Goal: Task Accomplishment & Management: Manage account settings

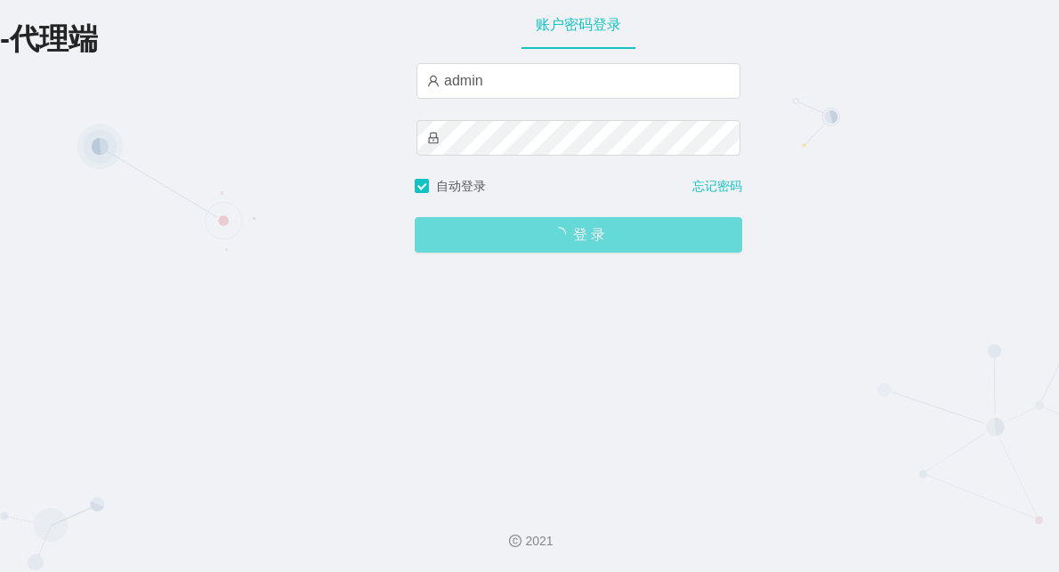
click at [546, 232] on span "登 录" at bounding box center [578, 235] width 327 height 14
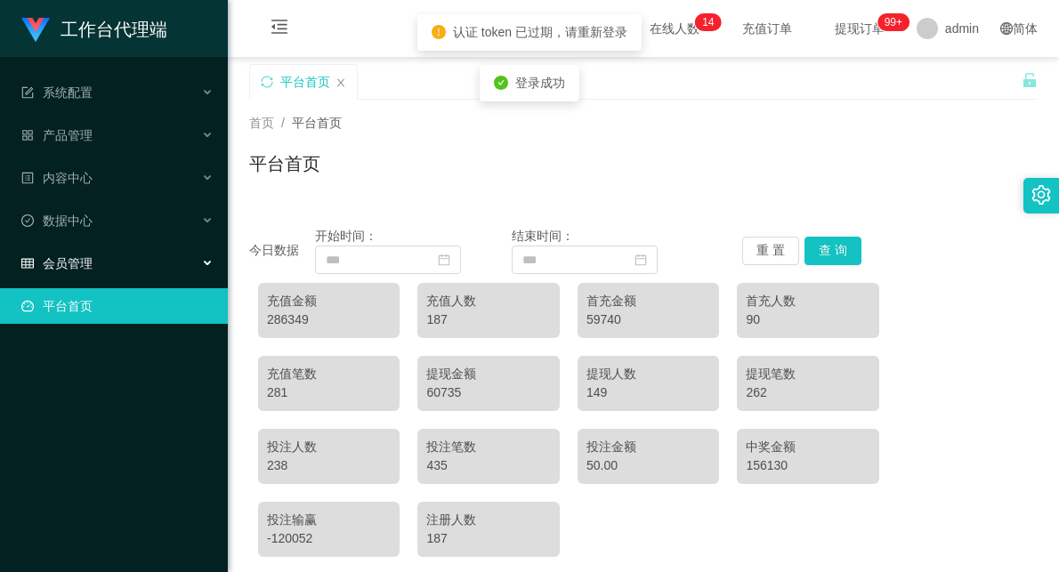
click at [114, 255] on div "会员管理" at bounding box center [114, 264] width 228 height 36
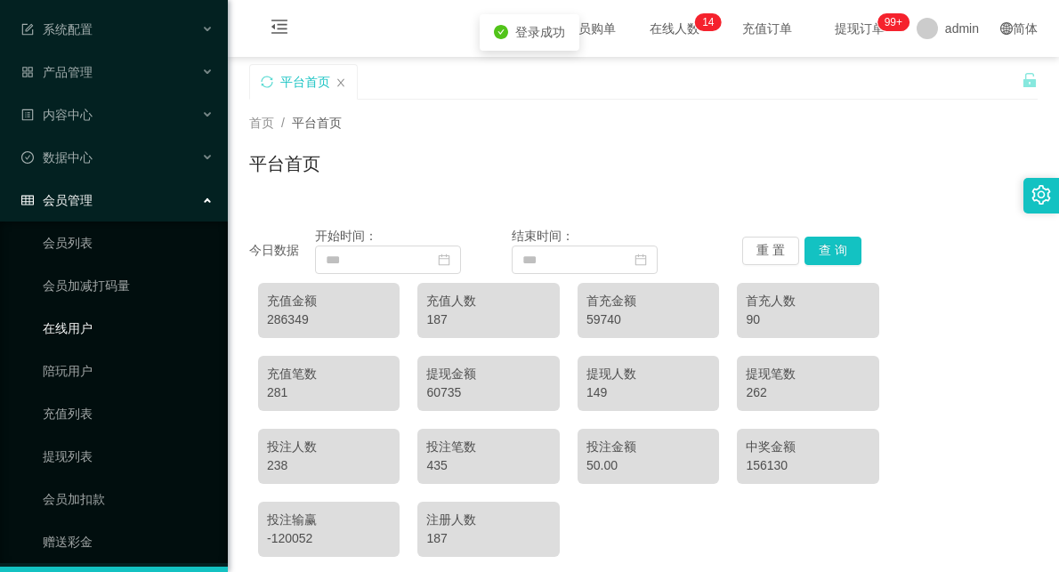
scroll to position [99, 0]
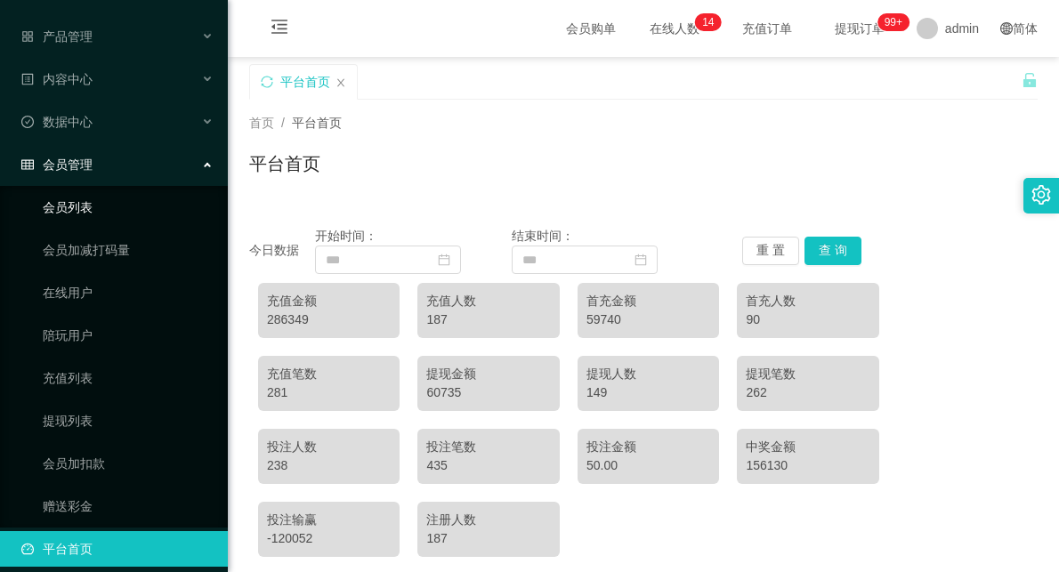
click at [68, 209] on link "会员列表" at bounding box center [128, 208] width 171 height 36
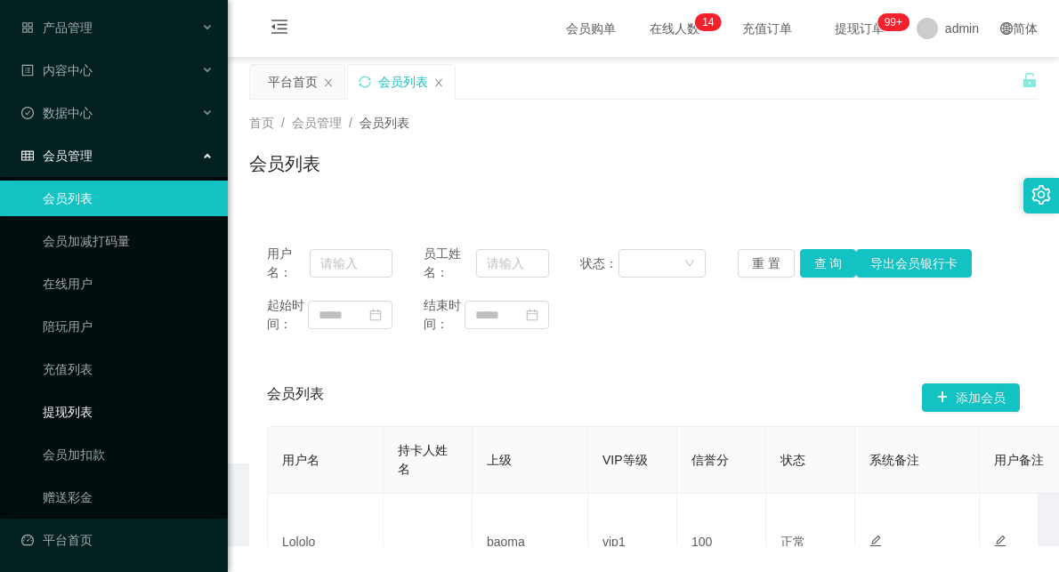
scroll to position [110, 0]
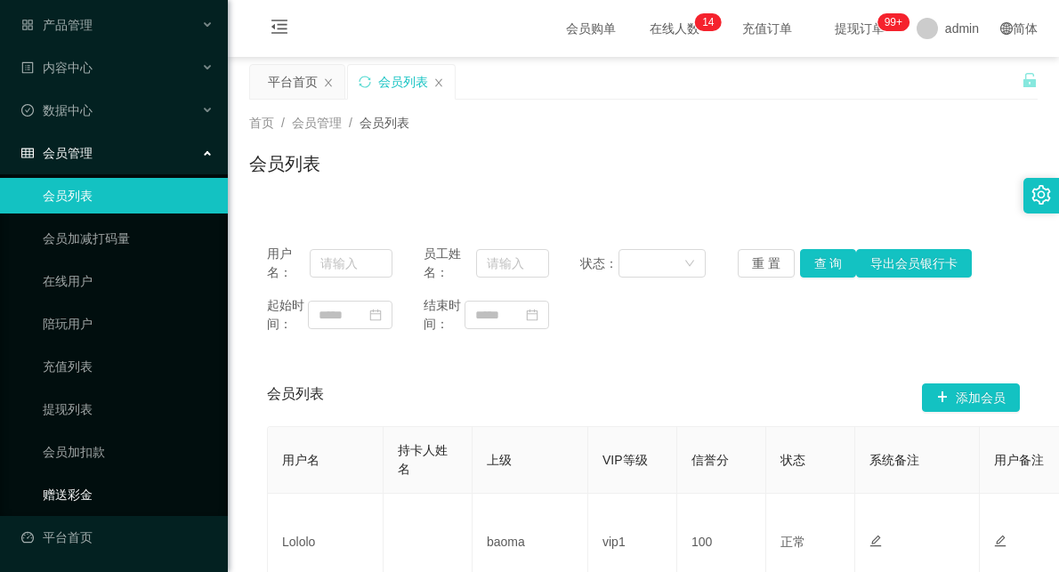
click at [69, 500] on link "赠送彩金" at bounding box center [128, 495] width 171 height 36
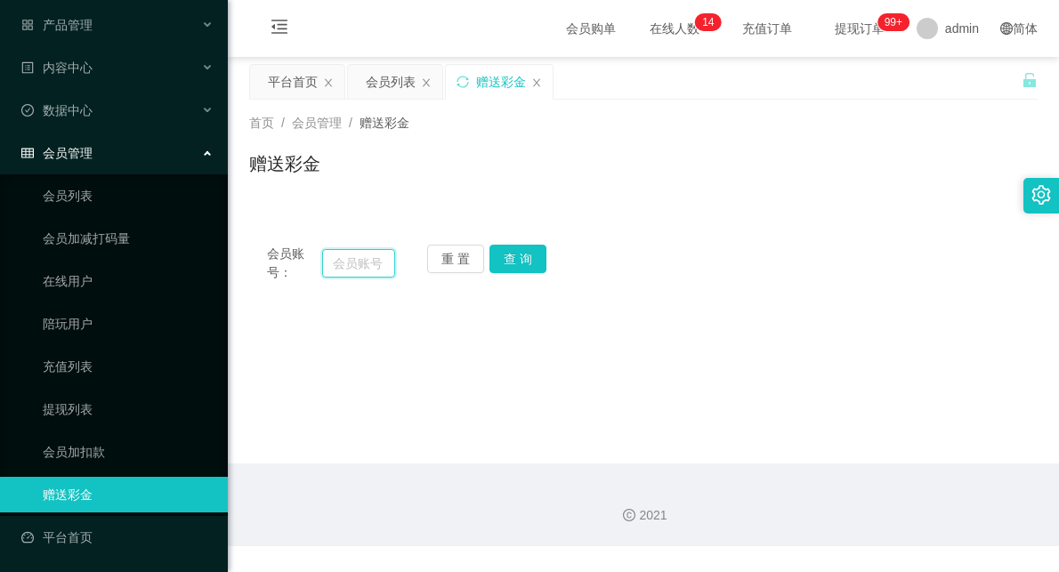
click at [367, 272] on input "text" at bounding box center [358, 263] width 73 height 28
paste input "81653227"
type input "81653227"
drag, startPoint x: 540, startPoint y: 254, endPoint x: 536, endPoint y: 268, distance: 14.1
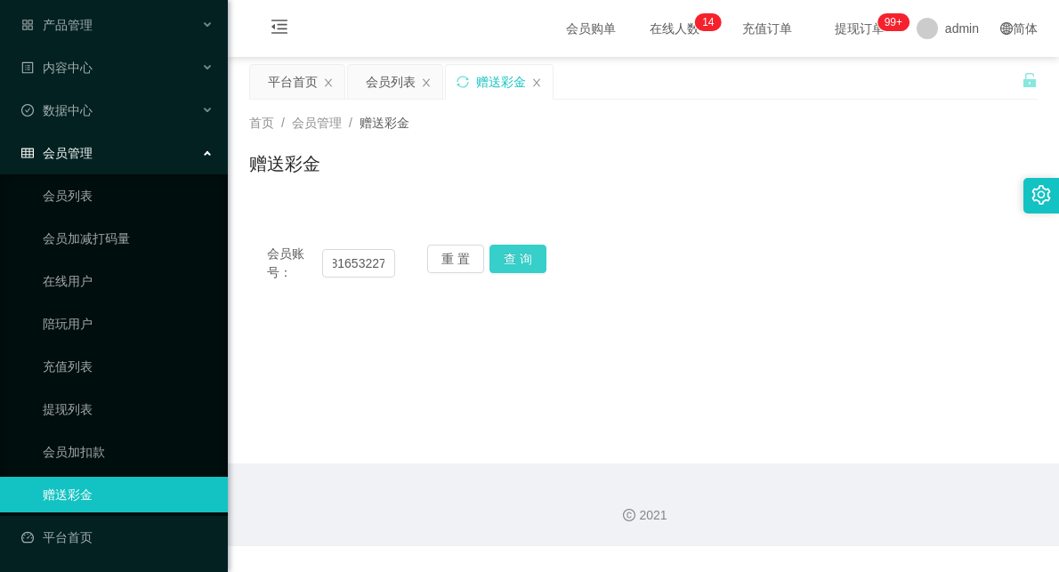
click at [540, 255] on button "查 询" at bounding box center [517, 259] width 57 height 28
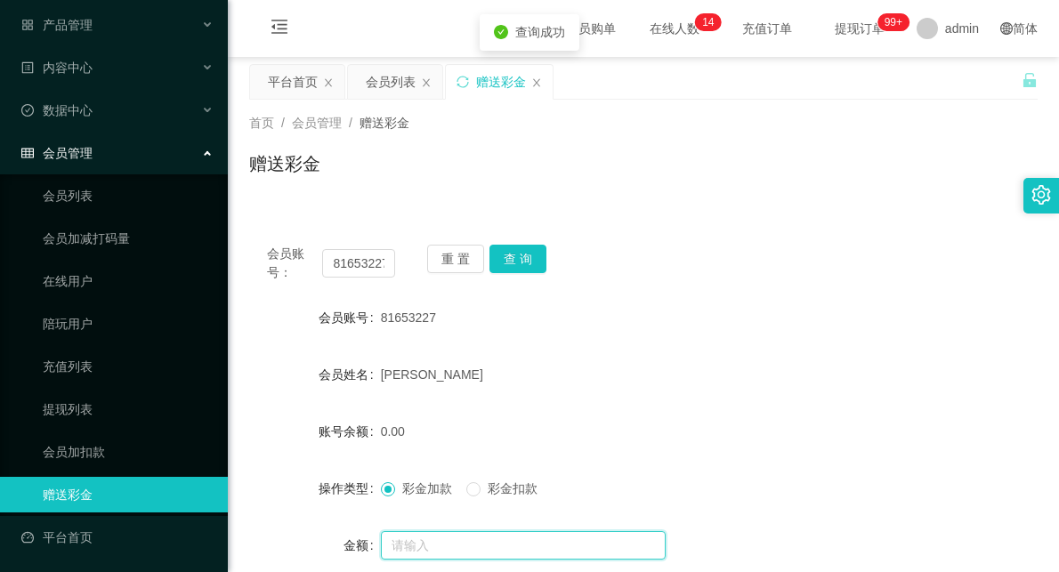
click at [440, 541] on input "text" at bounding box center [523, 545] width 285 height 28
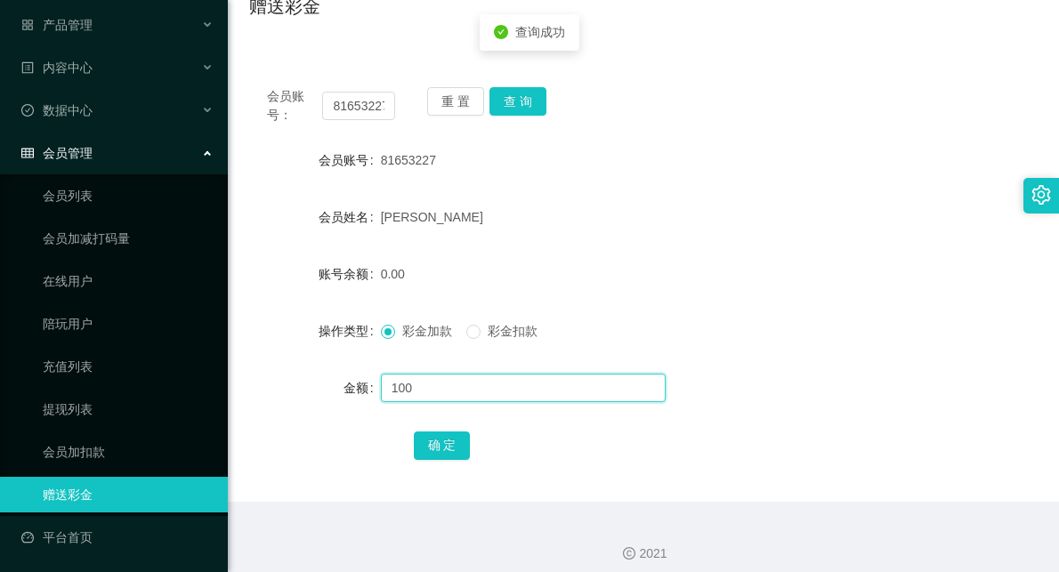
scroll to position [170, 0]
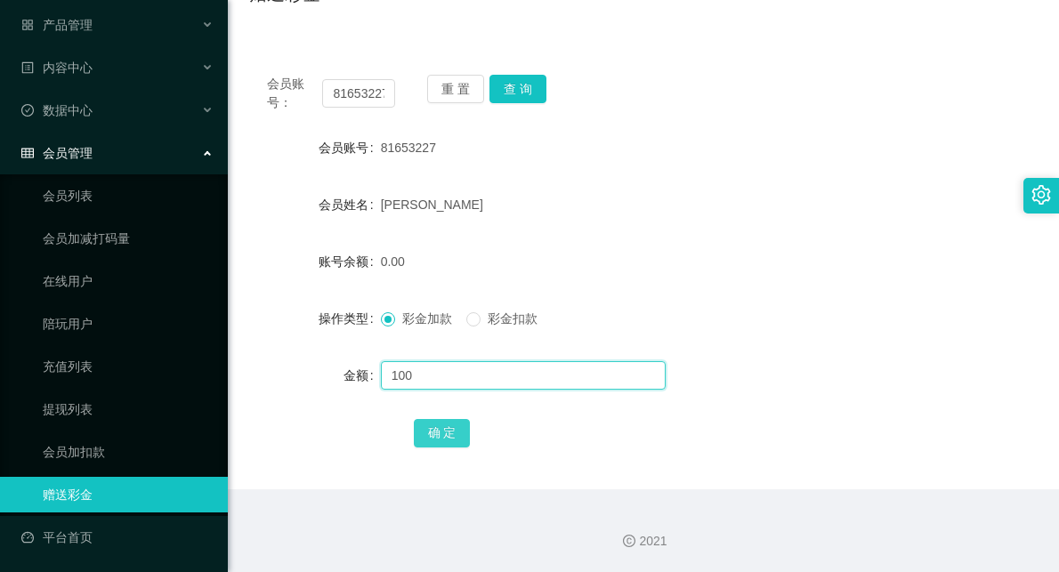
type input "100"
click at [455, 438] on button "确 定" at bounding box center [442, 433] width 57 height 28
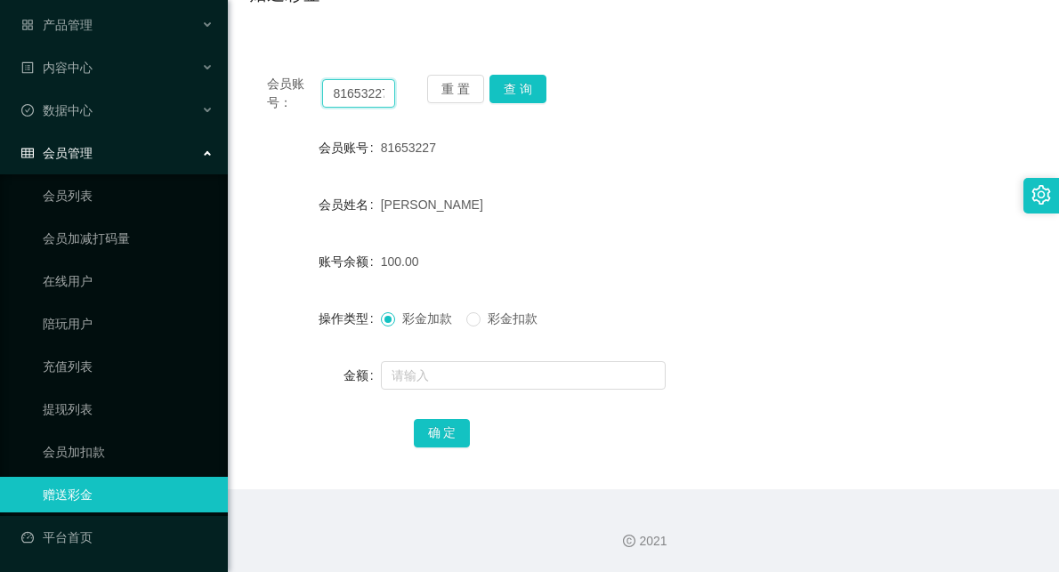
click at [366, 82] on input "81653227" at bounding box center [358, 93] width 73 height 28
paste input "01159825930"
type input "01159825930"
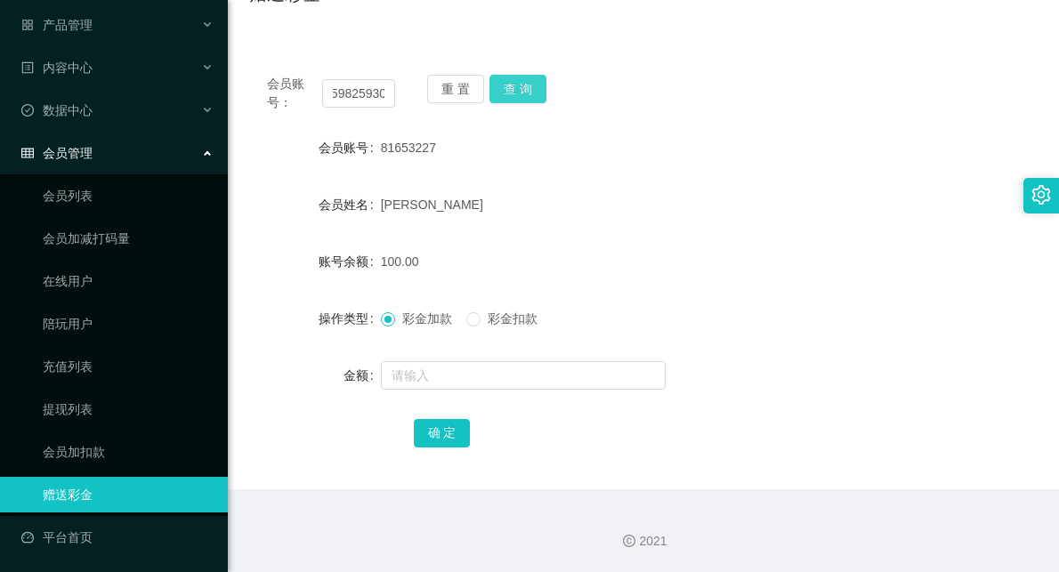
click at [509, 84] on button "查 询" at bounding box center [517, 89] width 57 height 28
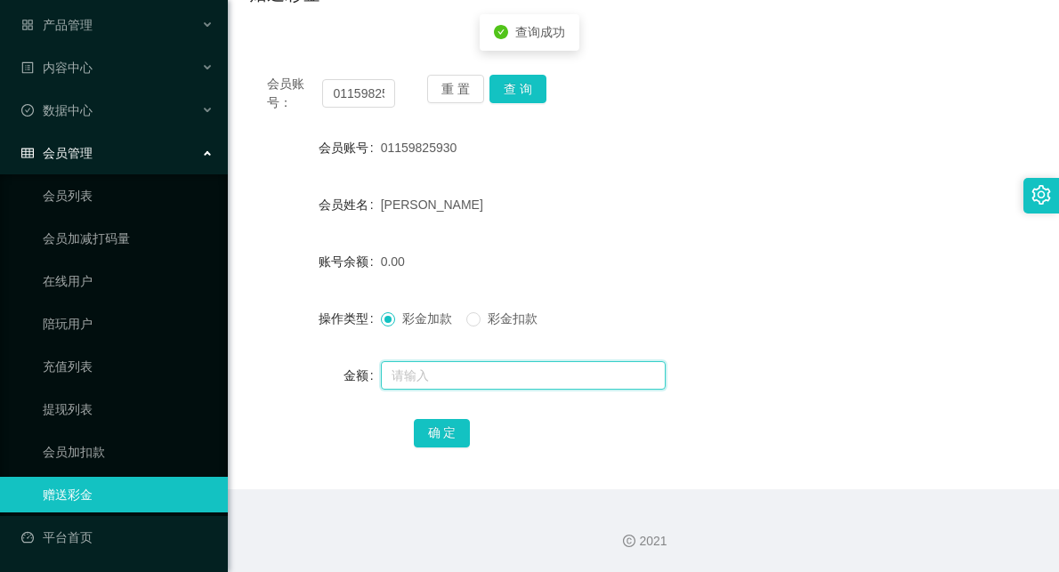
click at [412, 370] on input "text" at bounding box center [523, 375] width 285 height 28
type input "100"
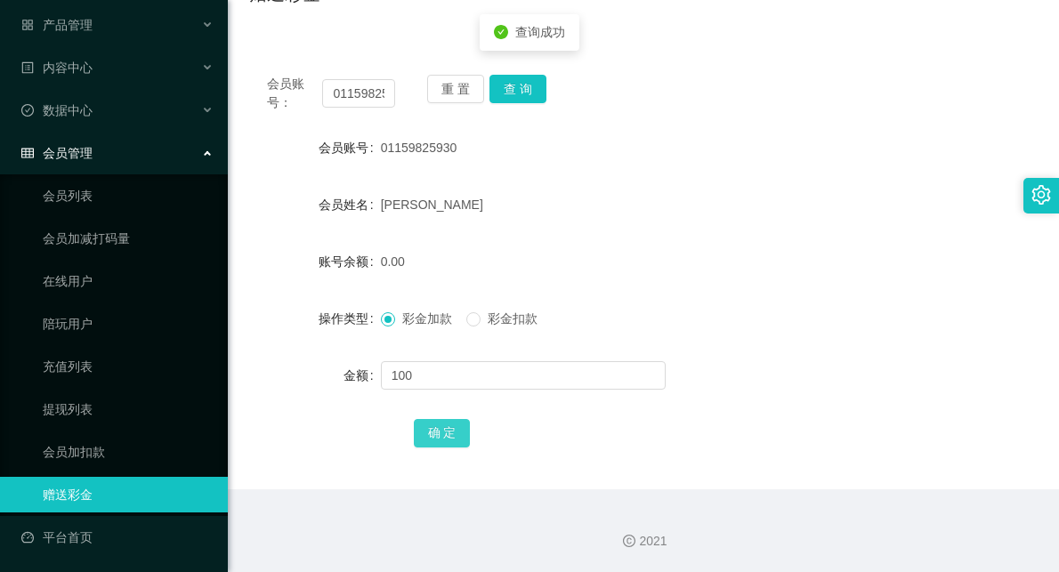
click at [432, 428] on button "确 定" at bounding box center [442, 433] width 57 height 28
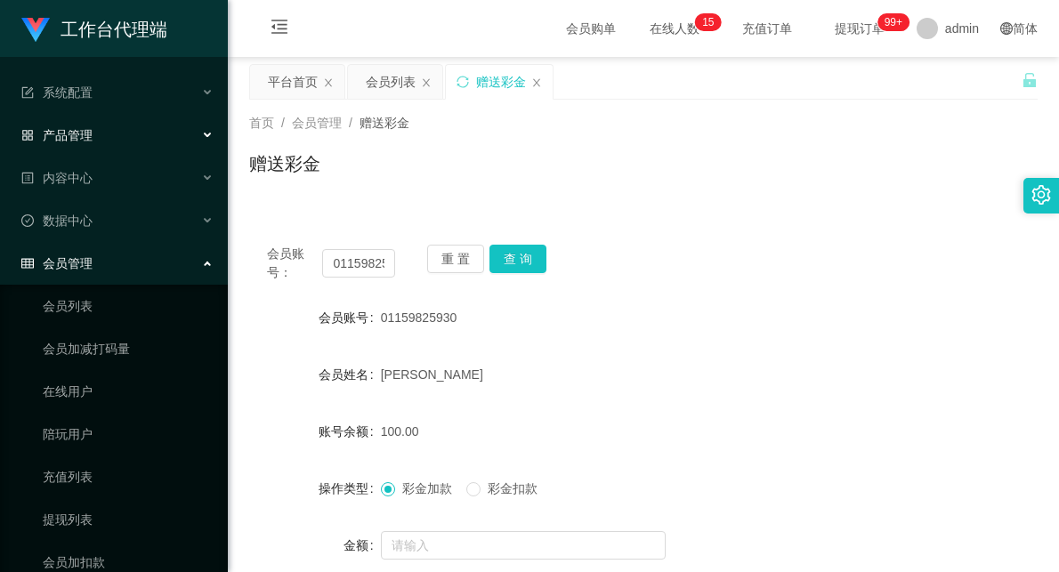
click at [85, 145] on div "产品管理" at bounding box center [114, 135] width 228 height 36
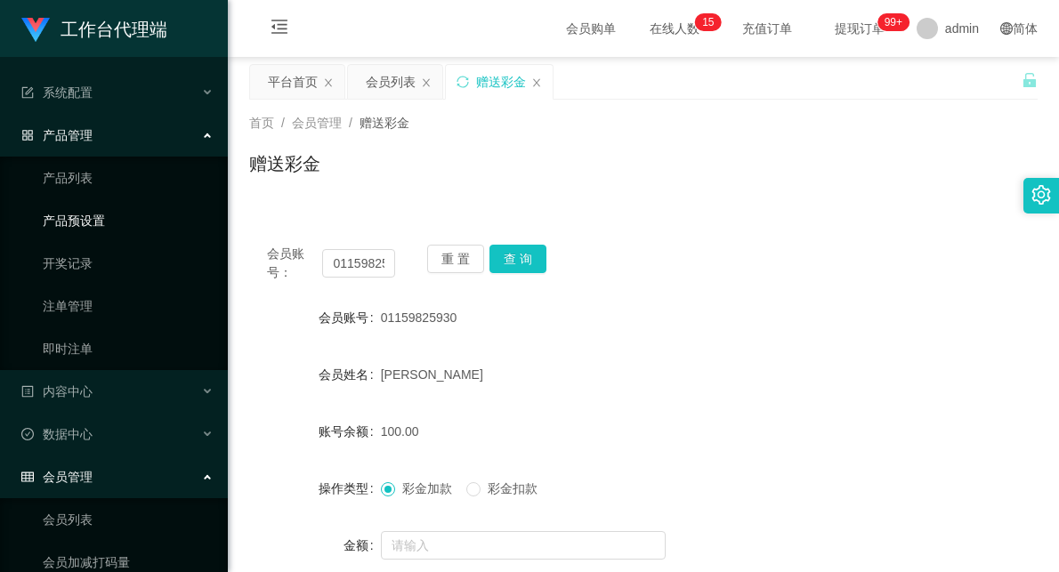
click at [103, 215] on link "产品预设置" at bounding box center [128, 221] width 171 height 36
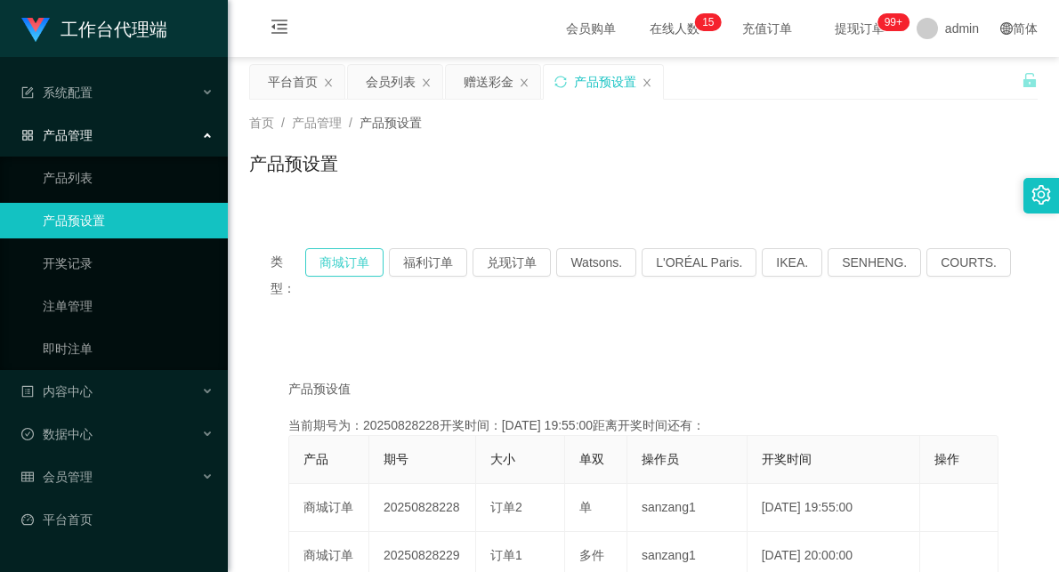
click at [341, 267] on button "商城订单" at bounding box center [344, 262] width 78 height 28
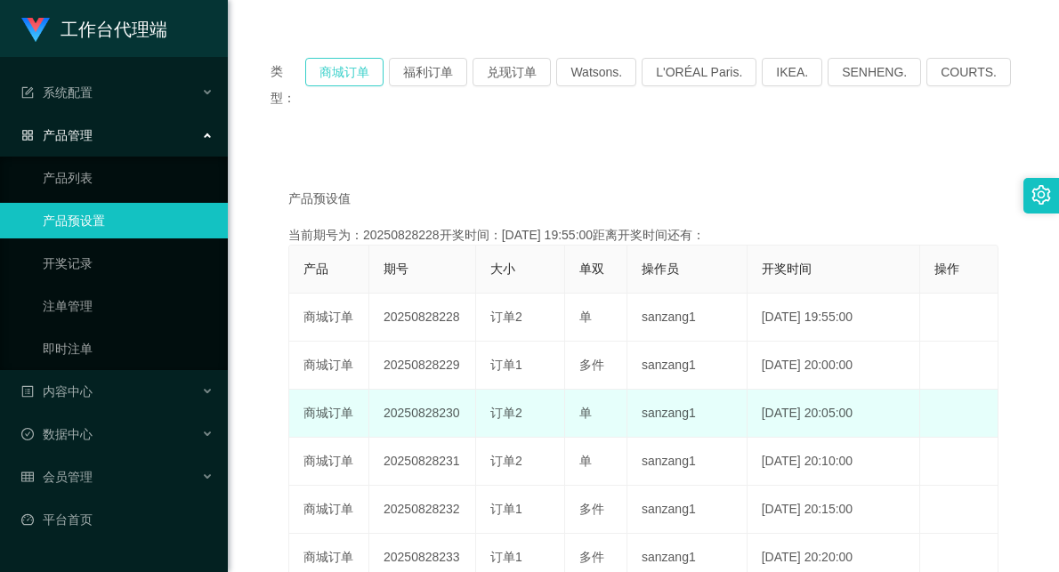
scroll to position [198, 0]
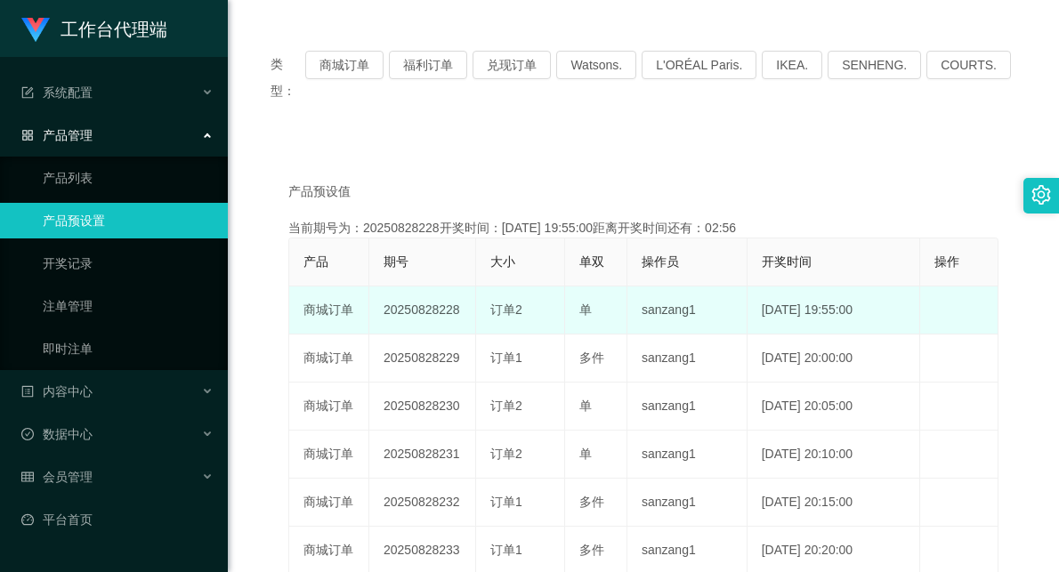
drag, startPoint x: 443, startPoint y: 286, endPoint x: 537, endPoint y: 283, distance: 94.4
click at [537, 286] on tr "商城订单 20250828228 订单2 单 sanzang1 [DATE] 19:55:00 编 辑 限制投注" at bounding box center [643, 310] width 709 height 48
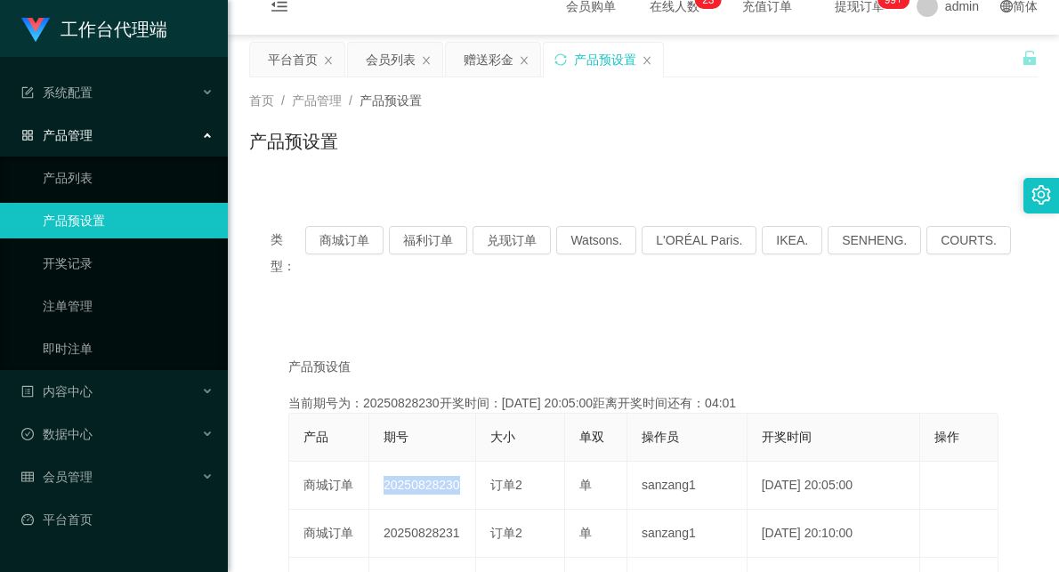
scroll to position [0, 0]
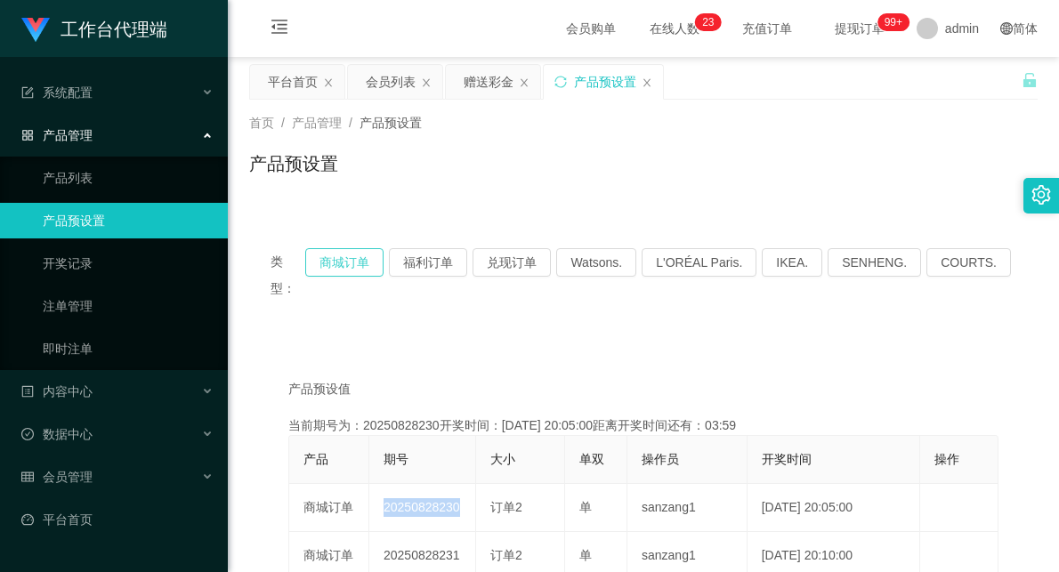
click at [356, 256] on button "商城订单" at bounding box center [344, 262] width 78 height 28
click at [479, 77] on div "赠送彩金" at bounding box center [489, 82] width 50 height 34
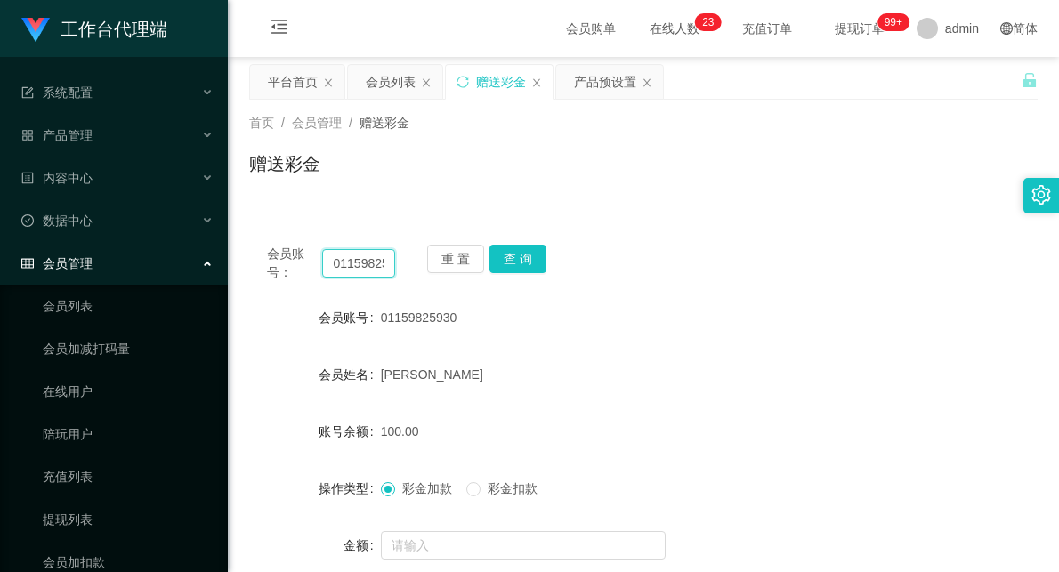
click at [363, 264] on input "01159825930" at bounding box center [358, 263] width 73 height 28
drag, startPoint x: 518, startPoint y: 251, endPoint x: 541, endPoint y: 253, distance: 23.2
click at [518, 251] on button "查 询" at bounding box center [517, 259] width 57 height 28
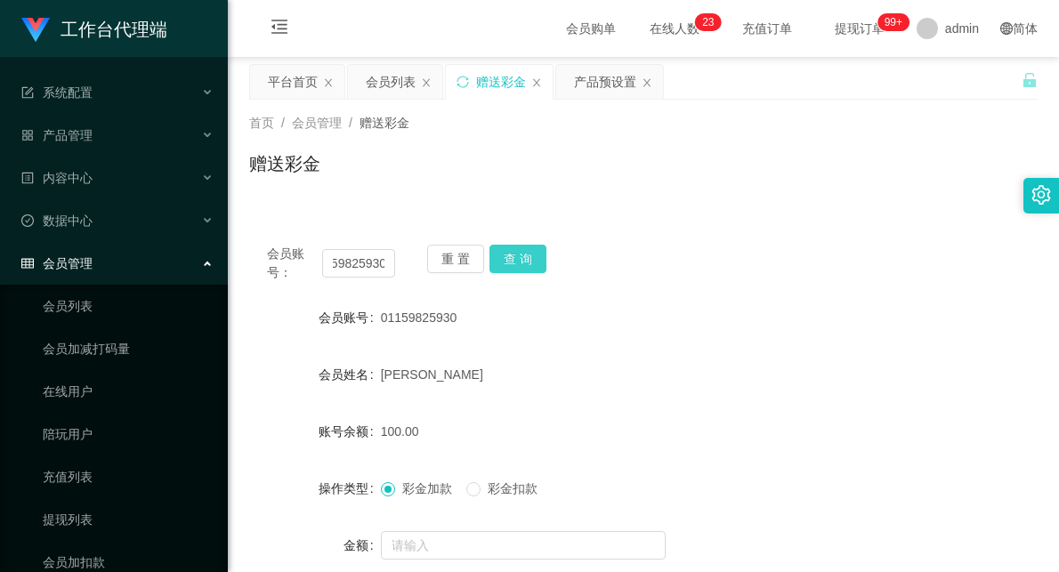
scroll to position [0, 0]
click at [690, 452] on form "会员账号 01159825930 会员姓名 [PERSON_NAME] zi 账号余额 130.00 操作类型 彩金加款 彩金扣款 金额 确 定" at bounding box center [643, 460] width 788 height 320
click at [374, 269] on input "01159825930" at bounding box center [358, 263] width 73 height 28
paste input "81653227"
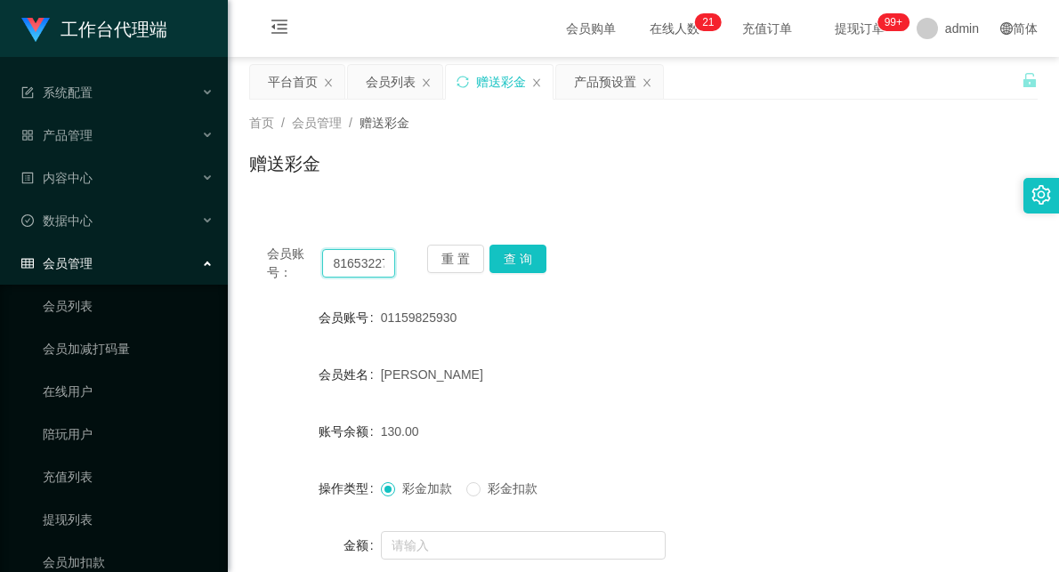
scroll to position [0, 3]
type input "81653227"
click at [531, 249] on button "查 询" at bounding box center [517, 259] width 57 height 28
click at [480, 488] on span at bounding box center [473, 489] width 14 height 14
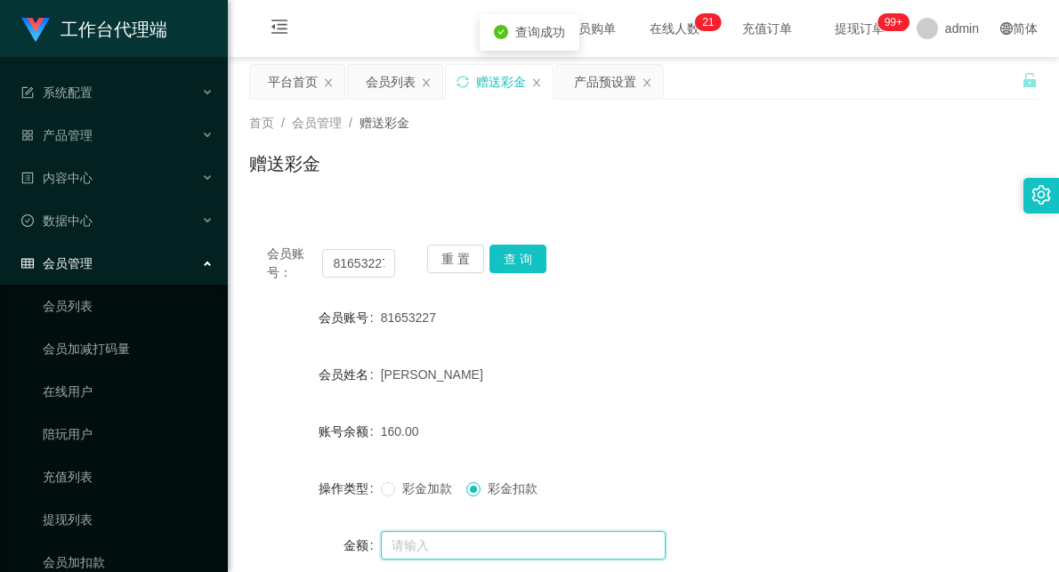
click at [461, 541] on input "text" at bounding box center [523, 545] width 285 height 28
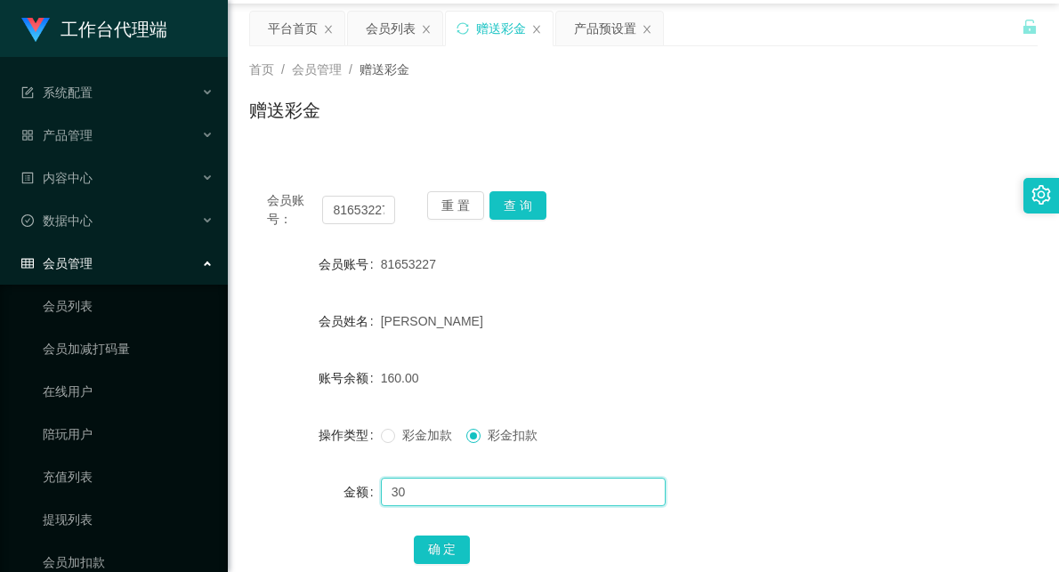
scroll to position [99, 0]
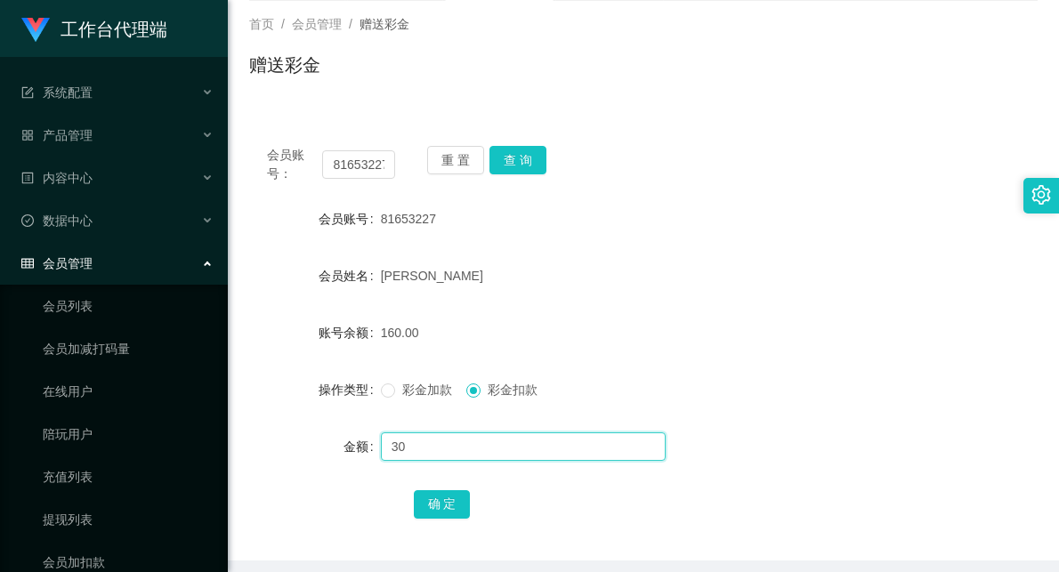
type input "30"
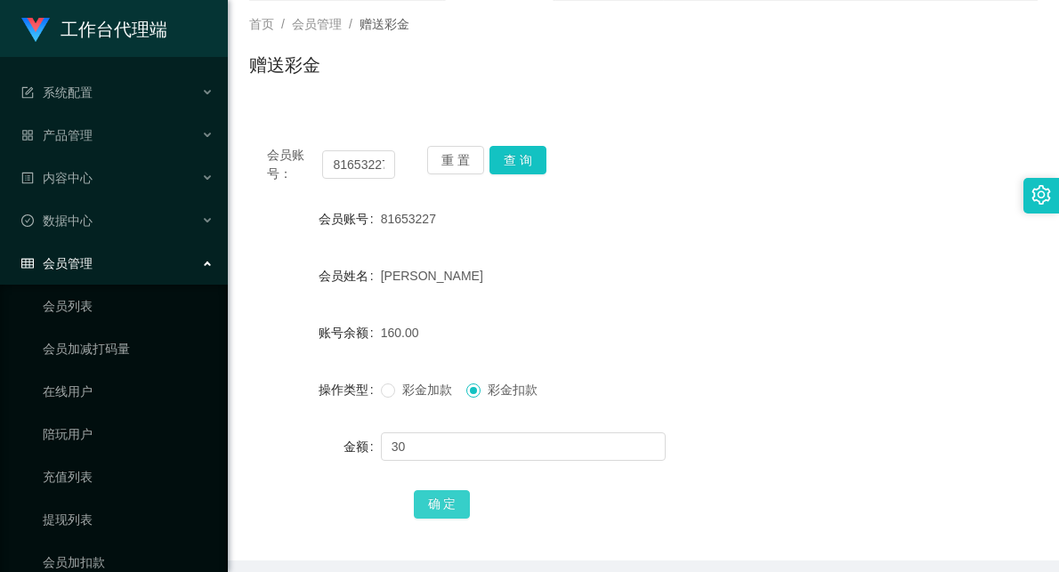
click at [442, 502] on button "确 定" at bounding box center [442, 504] width 57 height 28
drag, startPoint x: 749, startPoint y: 312, endPoint x: 819, endPoint y: 190, distance: 140.3
click at [743, 289] on form "会员账号 81653227 会员姓名 [PERSON_NAME] 账号余额 130.00 操作类型 彩金加款 彩金扣款 金额 确 定" at bounding box center [643, 361] width 788 height 320
